Goal: Information Seeking & Learning: Learn about a topic

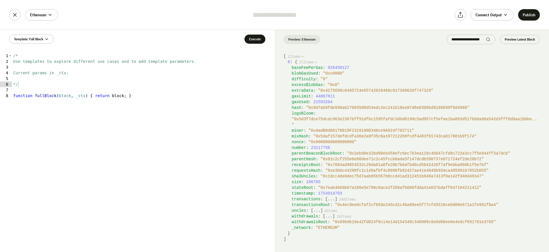
click at [326, 92] on span "" 0x4275696c6465724e65742028466c617368626f747329 "" at bounding box center [375, 90] width 115 height 5
click at [315, 72] on span "blobGasUsed" at bounding box center [305, 73] width 26 height 5
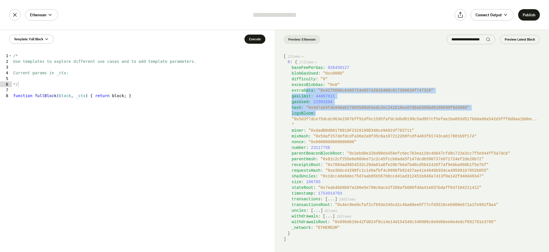
drag, startPoint x: 306, startPoint y: 89, endPoint x: 320, endPoint y: 115, distance: 29.3
click at [320, 115] on div "baseFeePerGas : 928450127 blobGasUsed : " 0xc0000 " difficulty : " 0 " excessBl…" at bounding box center [414, 148] width 252 height 166
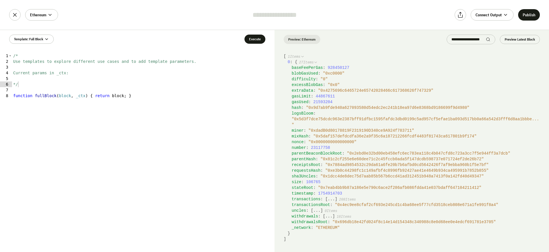
click at [317, 117] on span "" 0x5d3f7dce75dcdc963e2387bff91dfbc1595fafdc3dbd0199c5ad957cf5efae1ba093d517bb0…" at bounding box center [415, 122] width 247 height 10
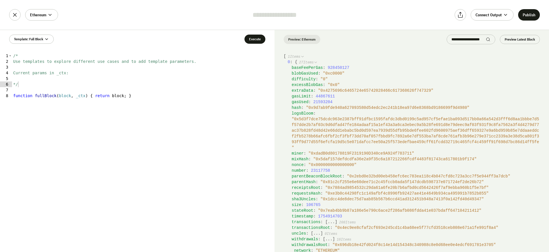
click at [317, 114] on div "logsBloom : " 0x5d3f7dce75dcdc963e2387bff91dfbc1595fafdc3dbd0199c5ad957cf5efae1…" at bounding box center [416, 131] width 248 height 40
click at [307, 114] on span "logsBloom" at bounding box center [303, 113] width 22 height 5
drag, startPoint x: 297, startPoint y: 70, endPoint x: 322, endPoint y: 97, distance: 36.6
click at [322, 96] on div "baseFeePerGas : 928450127 blobGasUsed : " 0xc0000 " difficulty : " 0 " excessBl…" at bounding box center [414, 159] width 252 height 189
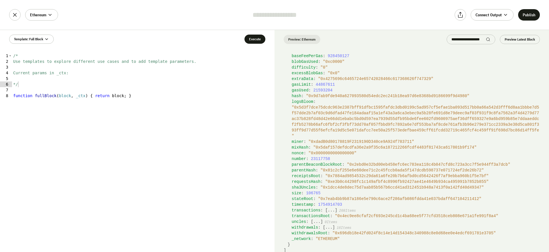
scroll to position [13, 0]
click at [305, 205] on span "timestamp" at bounding box center [303, 203] width 22 height 5
click at [304, 205] on span "timestamp" at bounding box center [303, 203] width 22 height 5
click at [304, 210] on span "transactions" at bounding box center [306, 209] width 29 height 5
click at [332, 210] on button "..." at bounding box center [331, 210] width 7 height 6
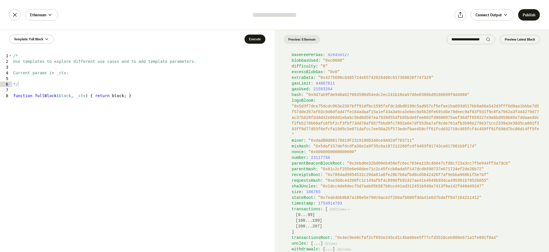
click at [302, 217] on button "0 ... 99" at bounding box center [305, 215] width 14 height 6
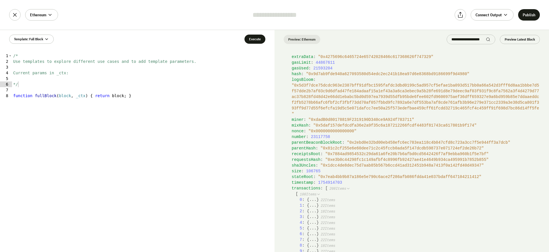
scroll to position [34, 0]
click at [304, 181] on span "timestamp" at bounding box center [303, 182] width 22 height 5
click at [320, 193] on icon at bounding box center [319, 194] width 4 height 4
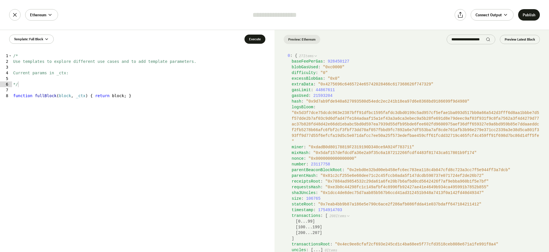
scroll to position [0, 0]
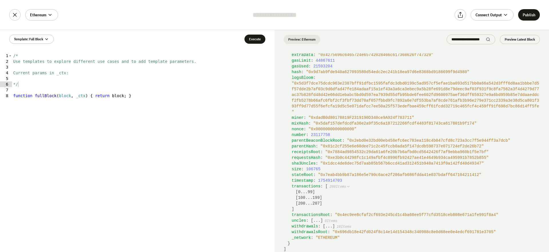
click at [310, 194] on button "0 ... 99" at bounding box center [305, 192] width 14 height 6
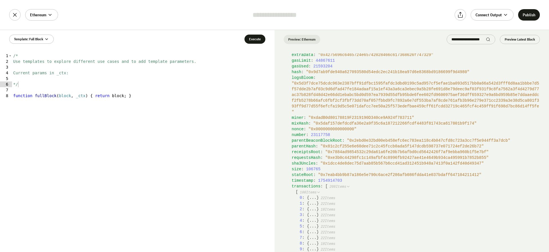
scroll to position [46, 0]
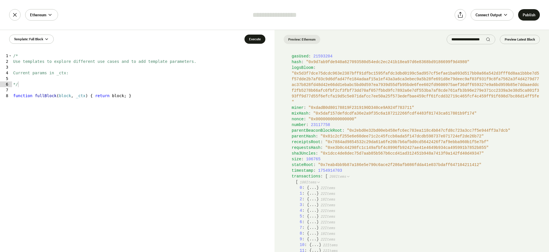
click at [314, 189] on button "..." at bounding box center [313, 188] width 7 height 6
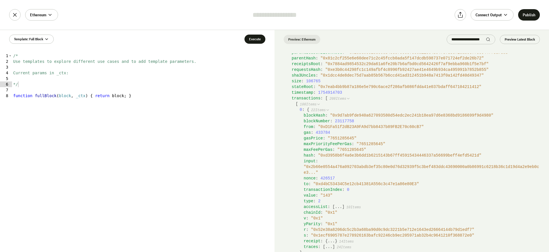
scroll to position [138, 0]
